Goal: Information Seeking & Learning: Learn about a topic

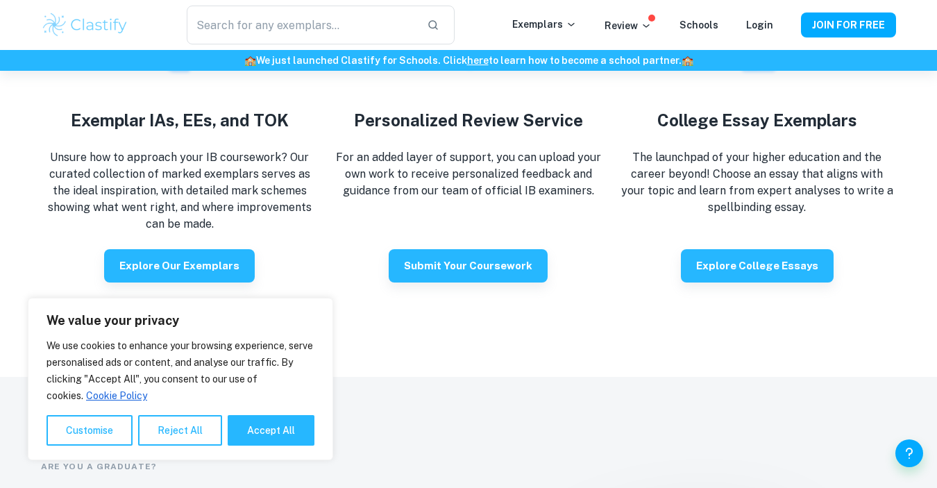
scroll to position [2571, 0]
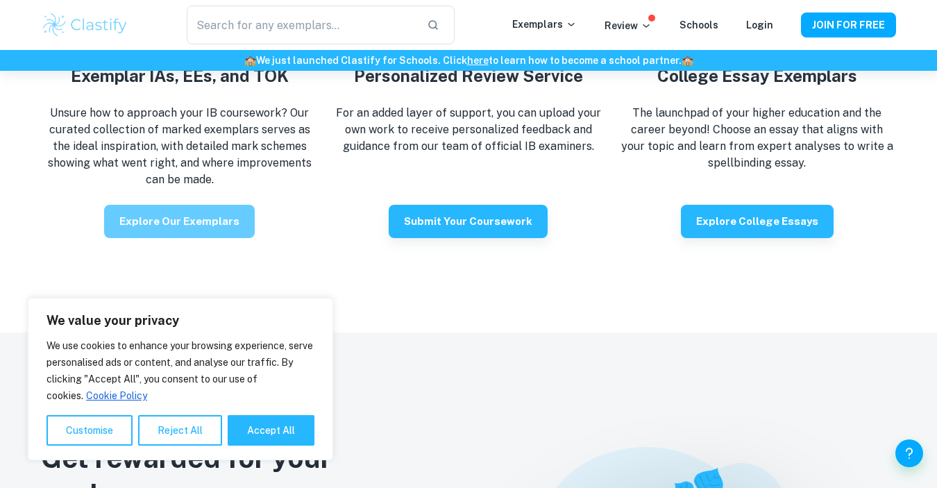
click at [204, 222] on button "Explore our exemplars" at bounding box center [179, 221] width 151 height 33
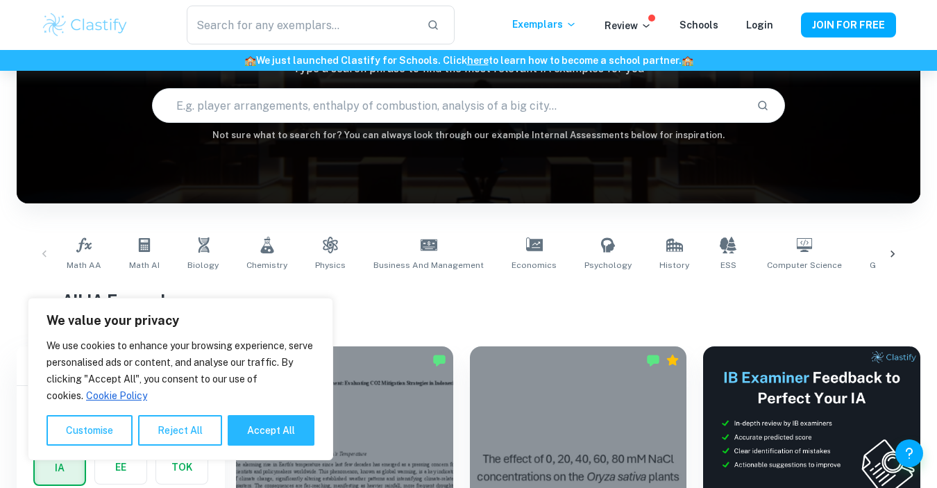
scroll to position [131, 0]
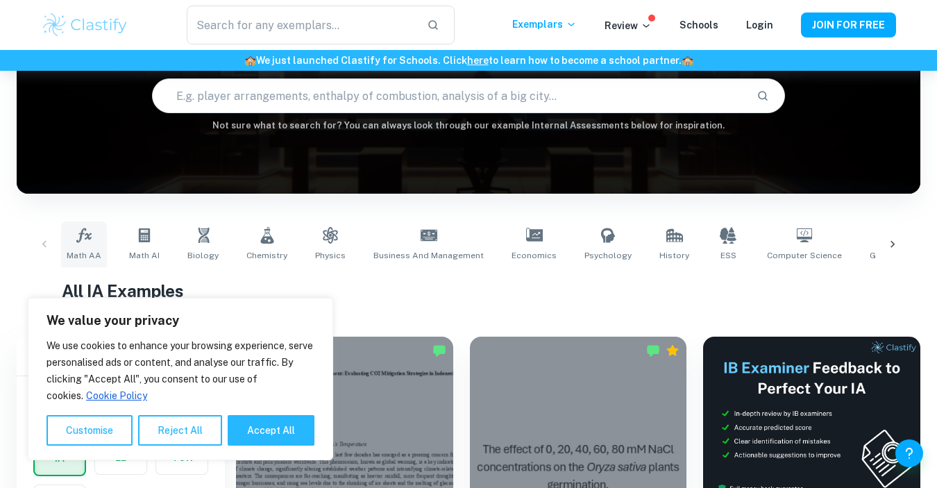
click at [78, 237] on icon at bounding box center [84, 235] width 17 height 17
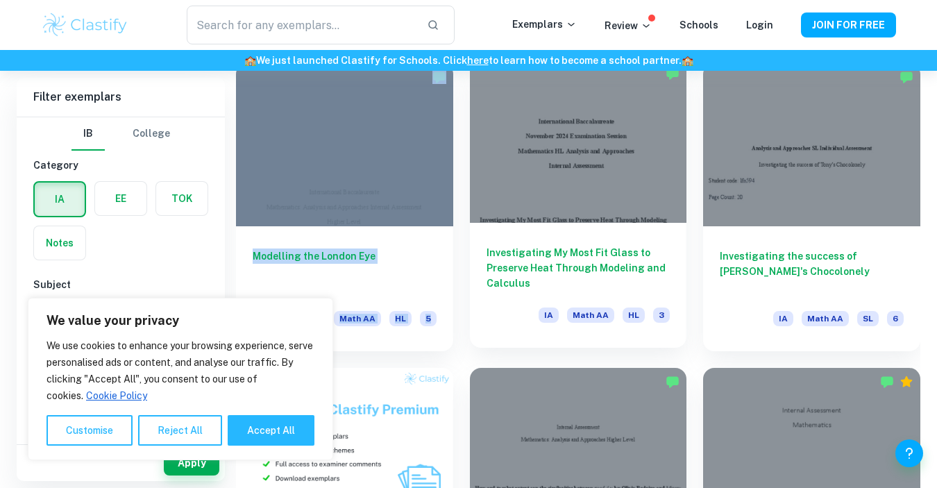
scroll to position [708, 0]
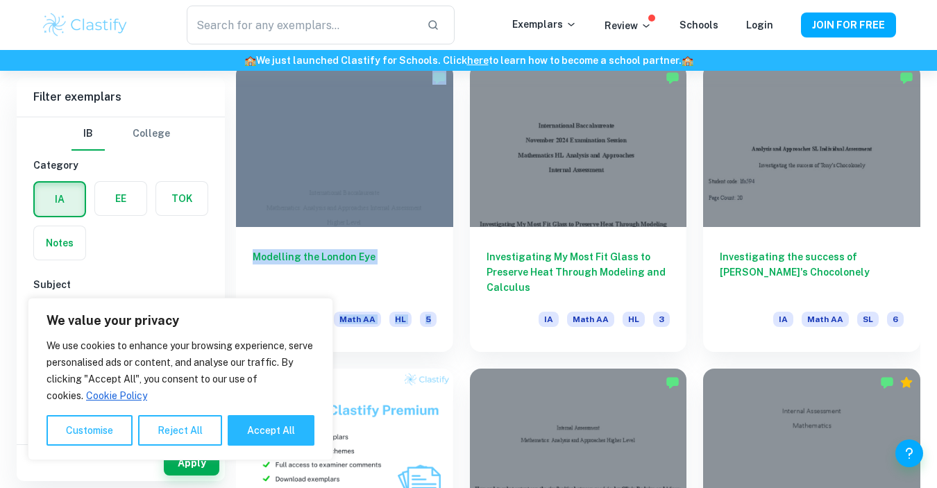
click at [458, 251] on div "Investigating My Most Fit Glass to Preserve Heat Through Modeling and Calculus …" at bounding box center [570, 199] width 234 height 304
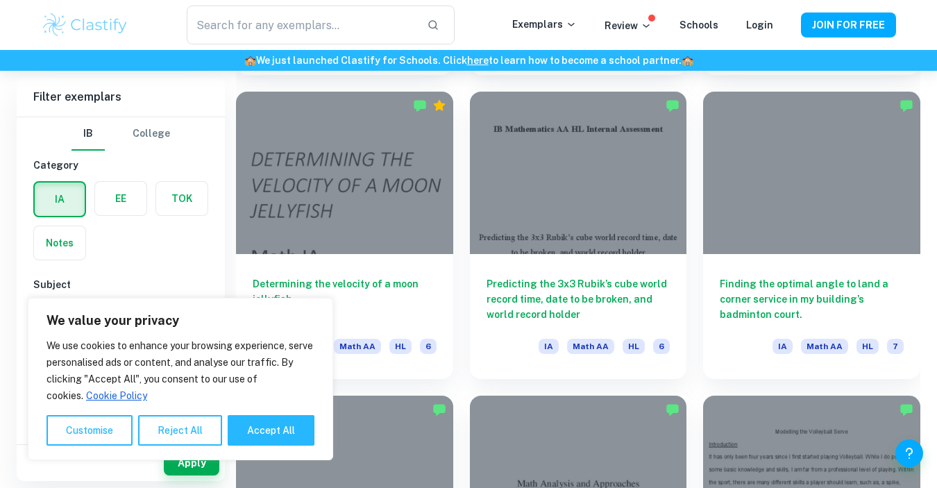
scroll to position [2842, 0]
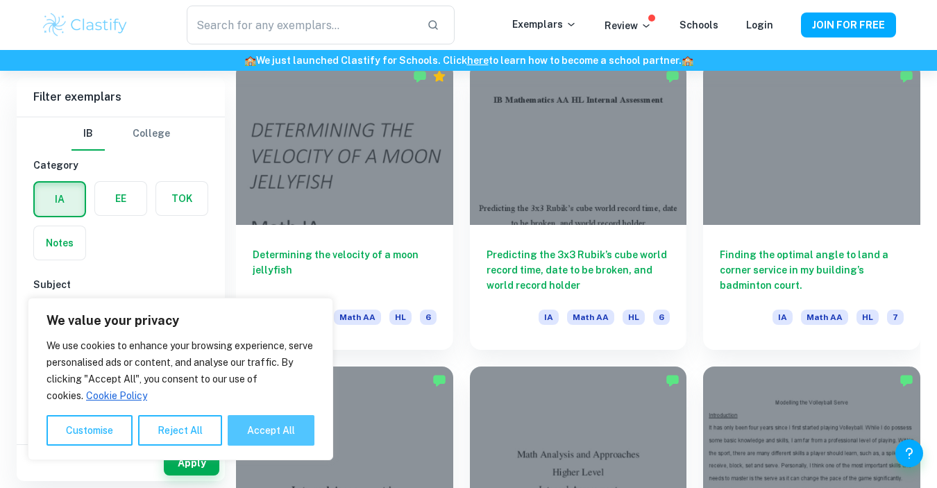
click at [265, 433] on button "Accept All" at bounding box center [271, 430] width 87 height 31
checkbox input "true"
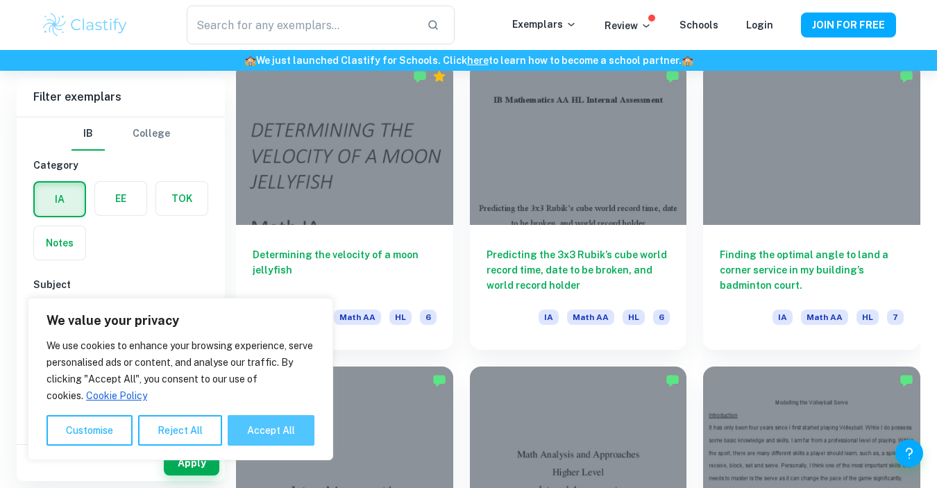
checkbox input "true"
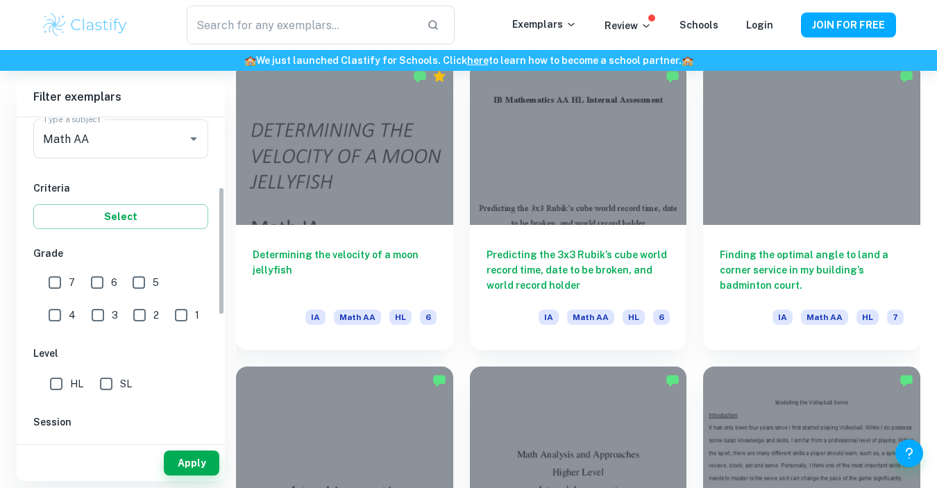
scroll to position [183, 0]
click at [51, 278] on input "7" at bounding box center [55, 281] width 28 height 28
checkbox input "true"
click at [55, 382] on input "HL" at bounding box center [56, 382] width 28 height 28
checkbox input "true"
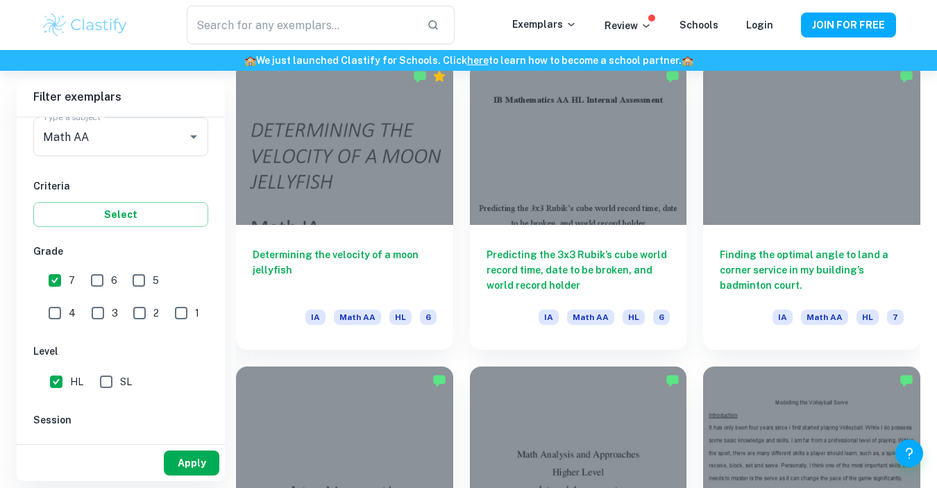
click at [193, 461] on button "Apply" at bounding box center [192, 463] width 56 height 25
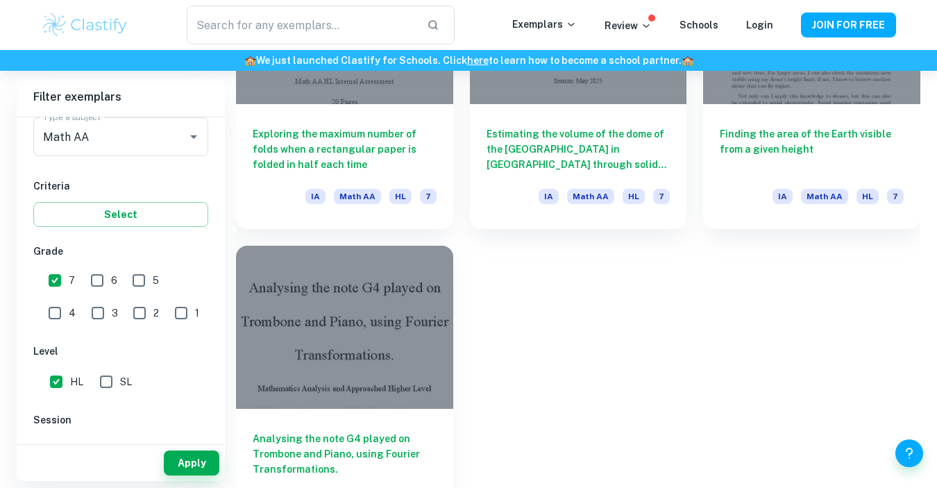
scroll to position [3008, 0]
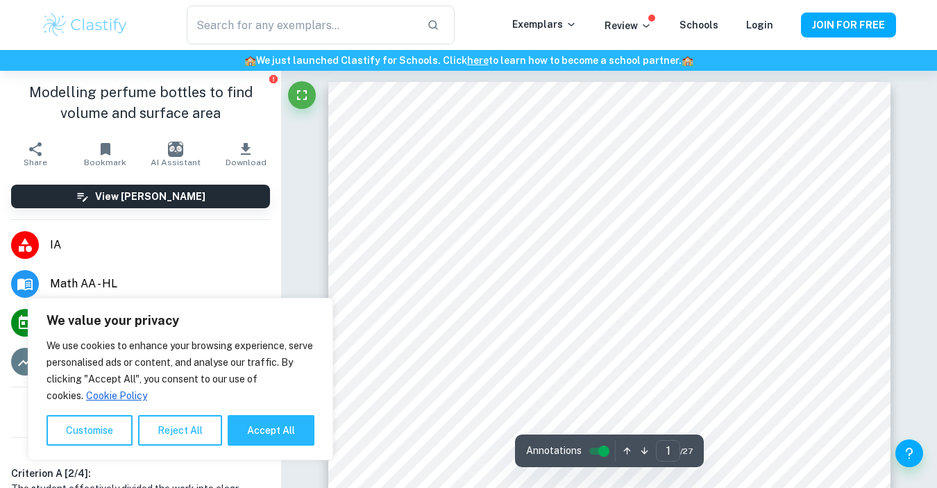
scroll to position [6, 0]
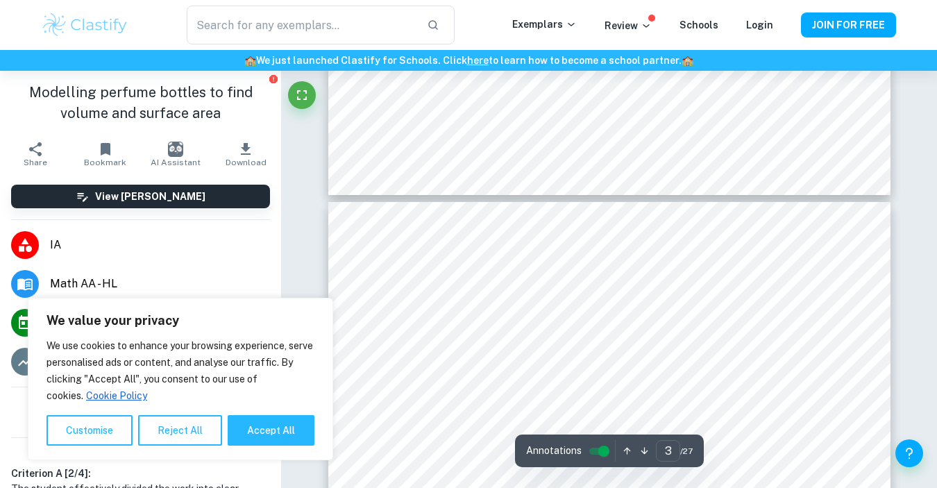
type input "4"
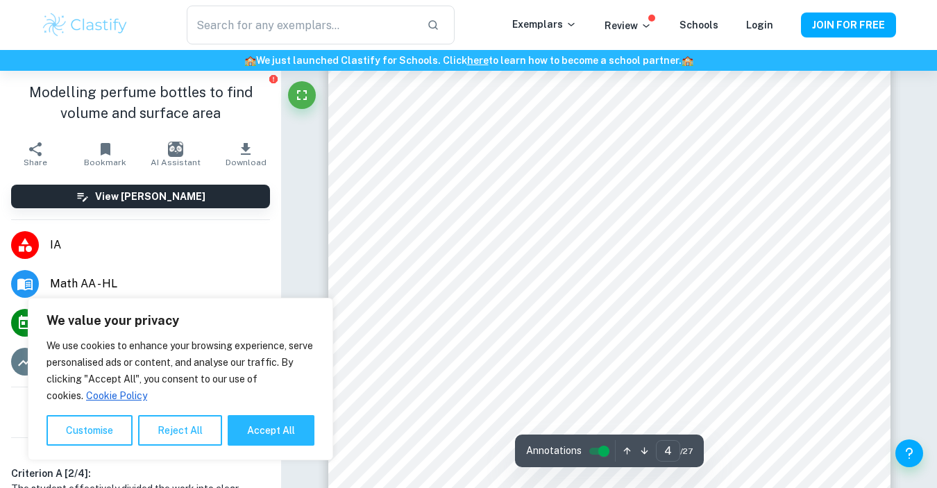
scroll to position [2912, 0]
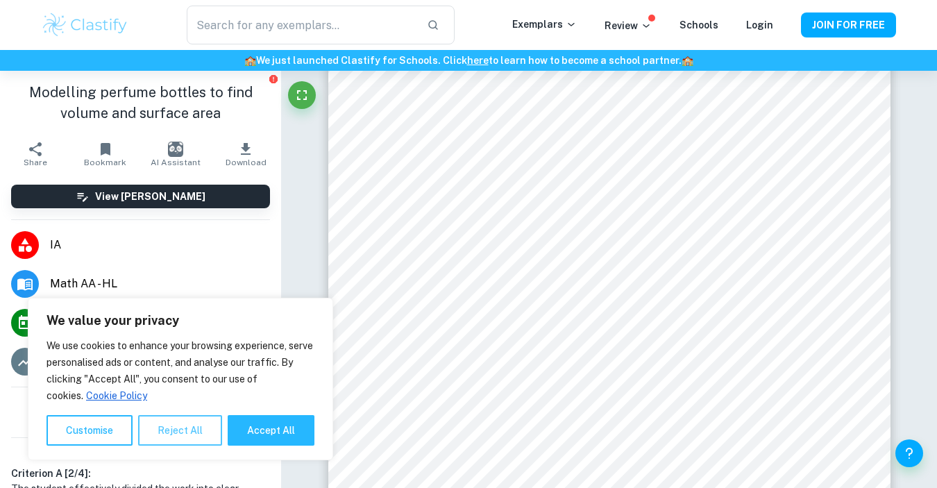
click at [170, 422] on button "Reject All" at bounding box center [180, 430] width 84 height 31
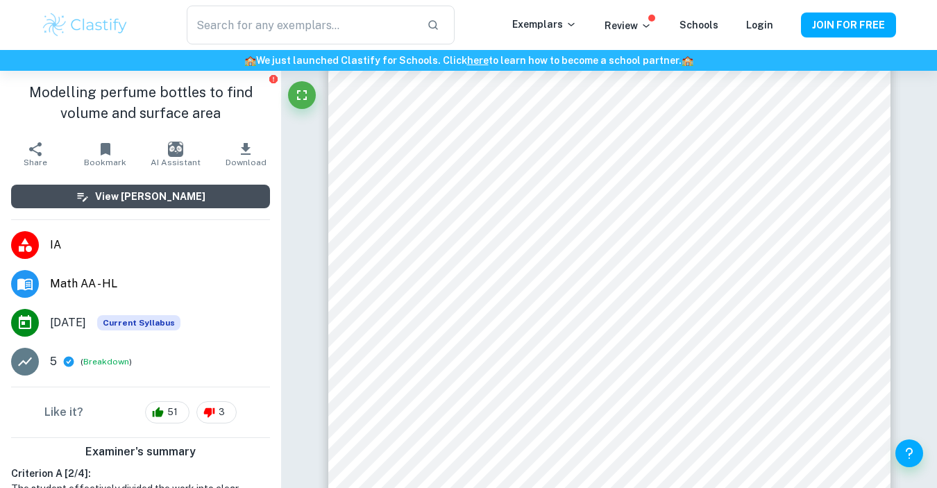
click at [153, 201] on h6 "View [PERSON_NAME]" at bounding box center [150, 196] width 110 height 15
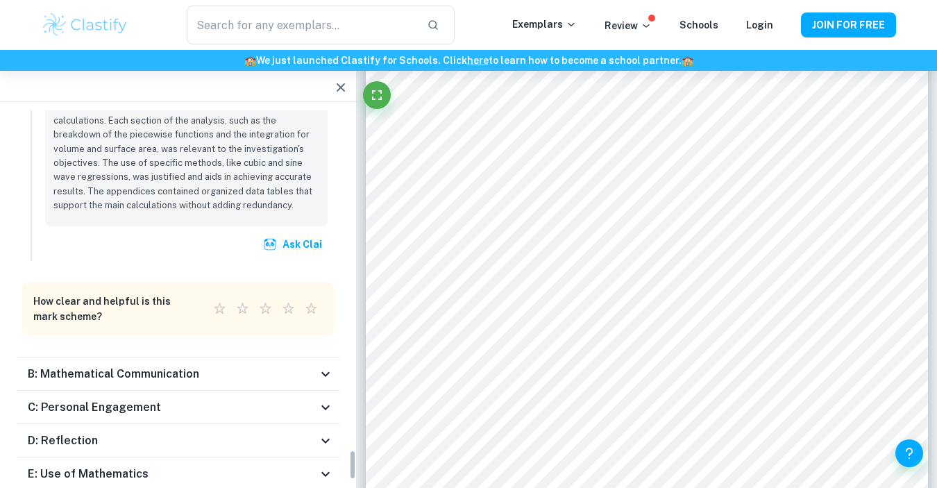
scroll to position [4157, 0]
click at [118, 399] on h6 "C: Personal Engagement" at bounding box center [94, 407] width 133 height 17
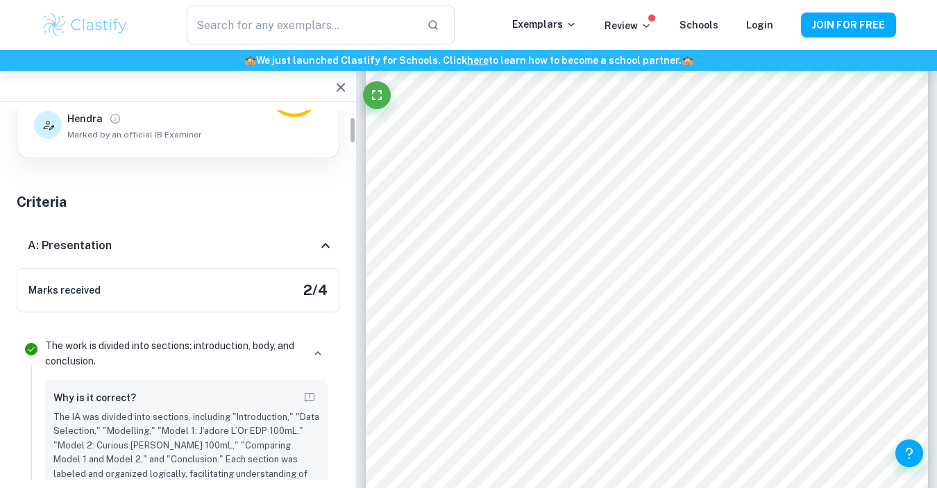
scroll to position [94, 0]
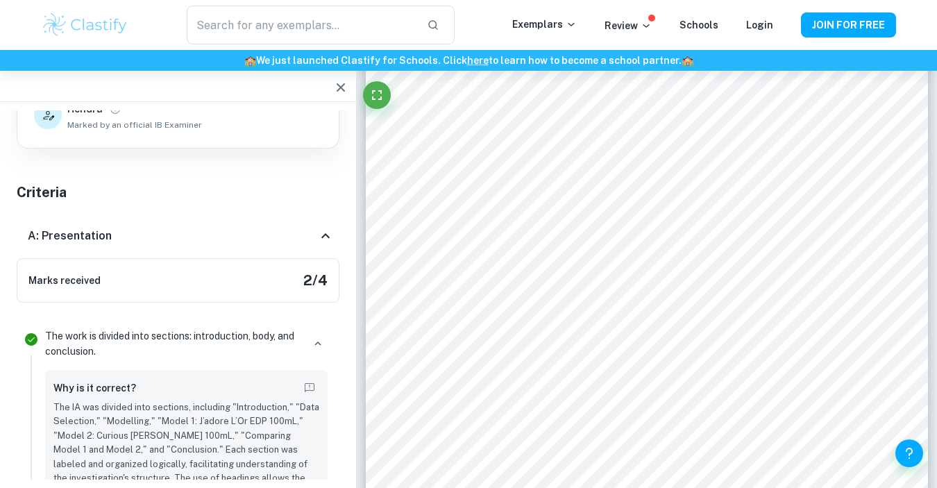
click at [343, 82] on icon "button" at bounding box center [341, 87] width 17 height 17
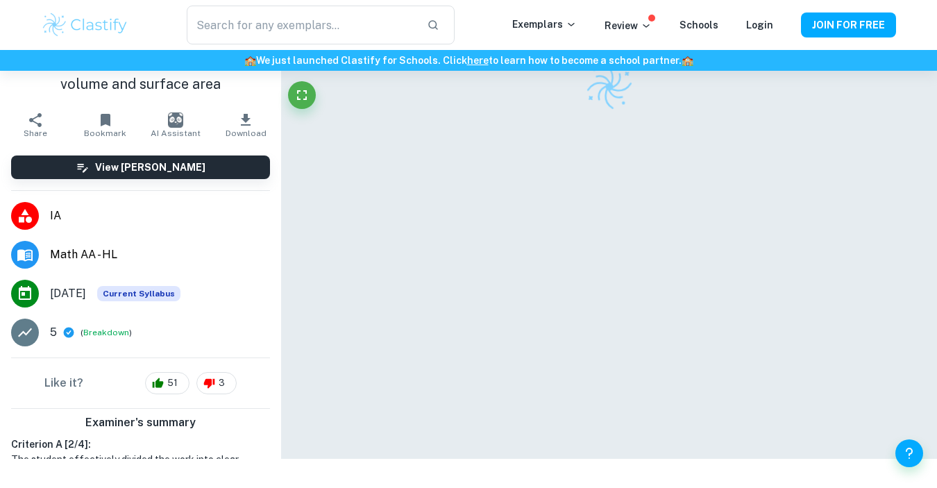
scroll to position [71, 0]
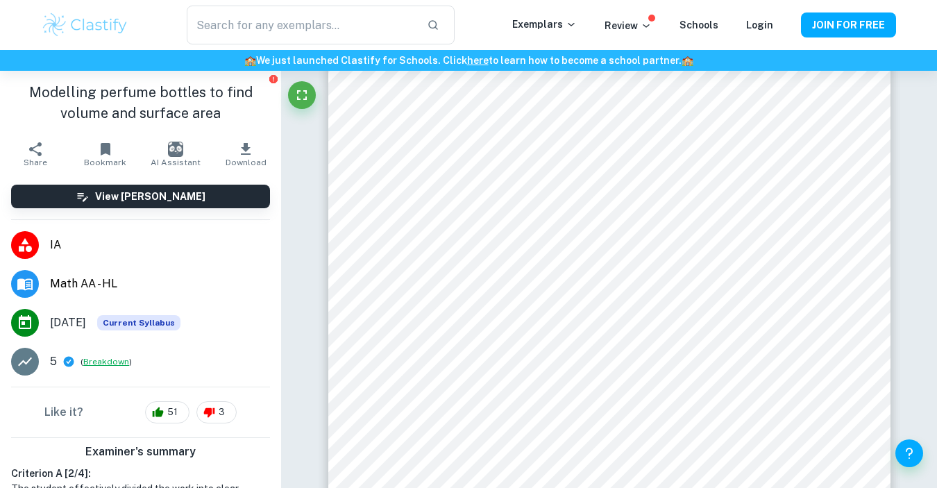
click at [103, 362] on button "Breakdown" at bounding box center [106, 362] width 46 height 12
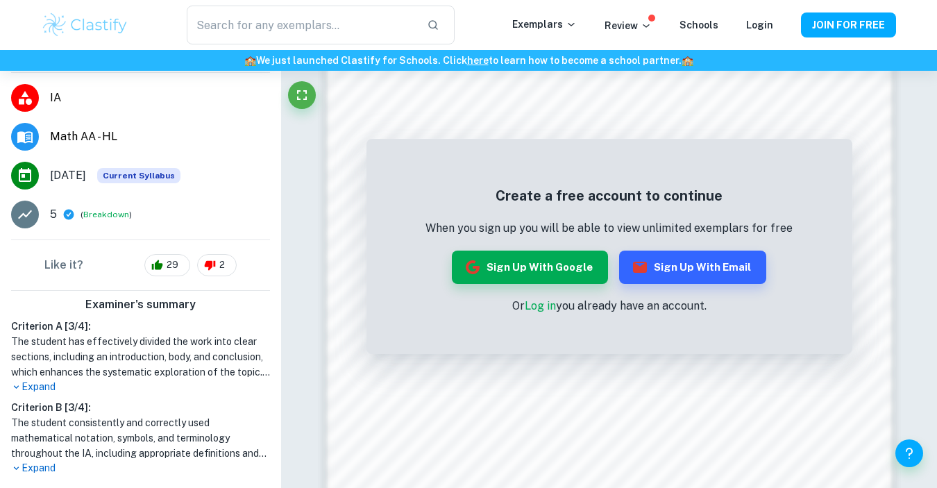
scroll to position [131, 0]
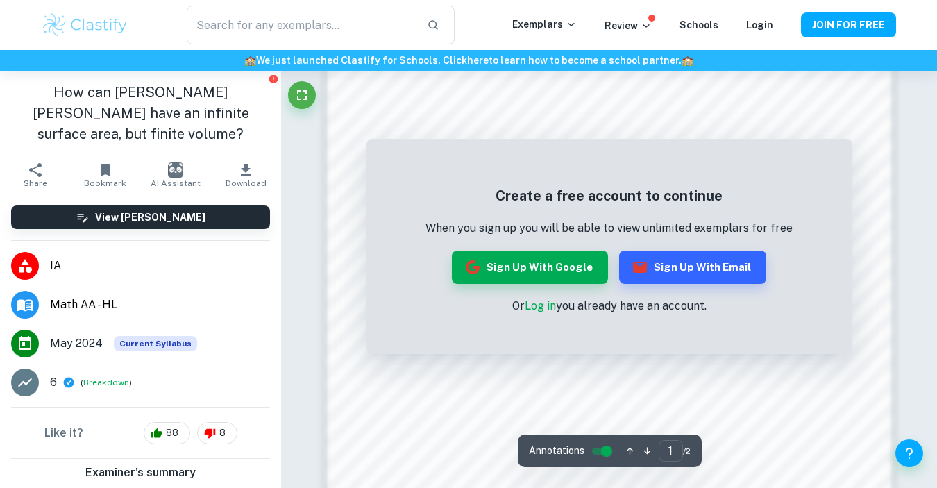
scroll to position [806, 0]
